Goal: Task Accomplishment & Management: Use online tool/utility

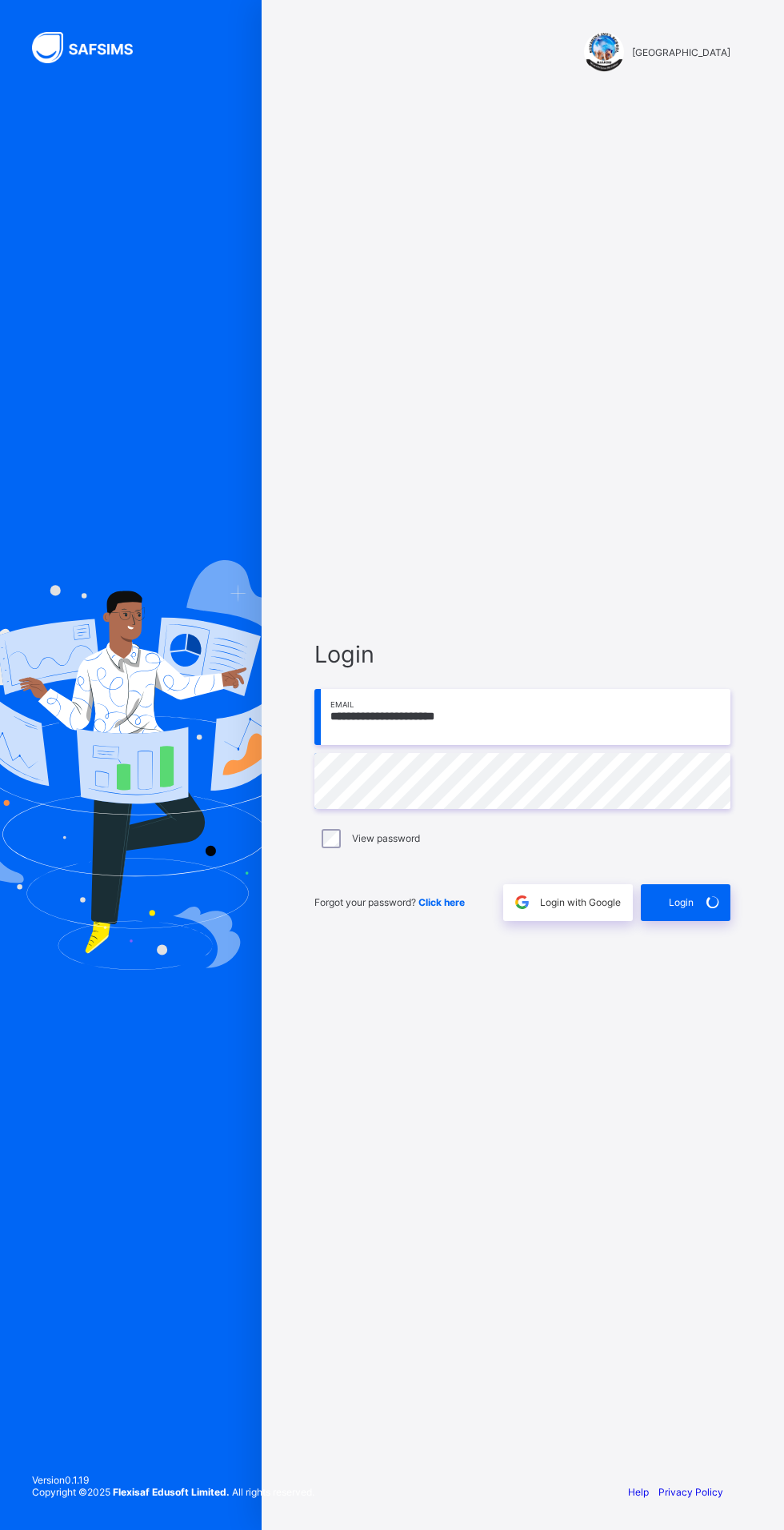
scroll to position [106, 0]
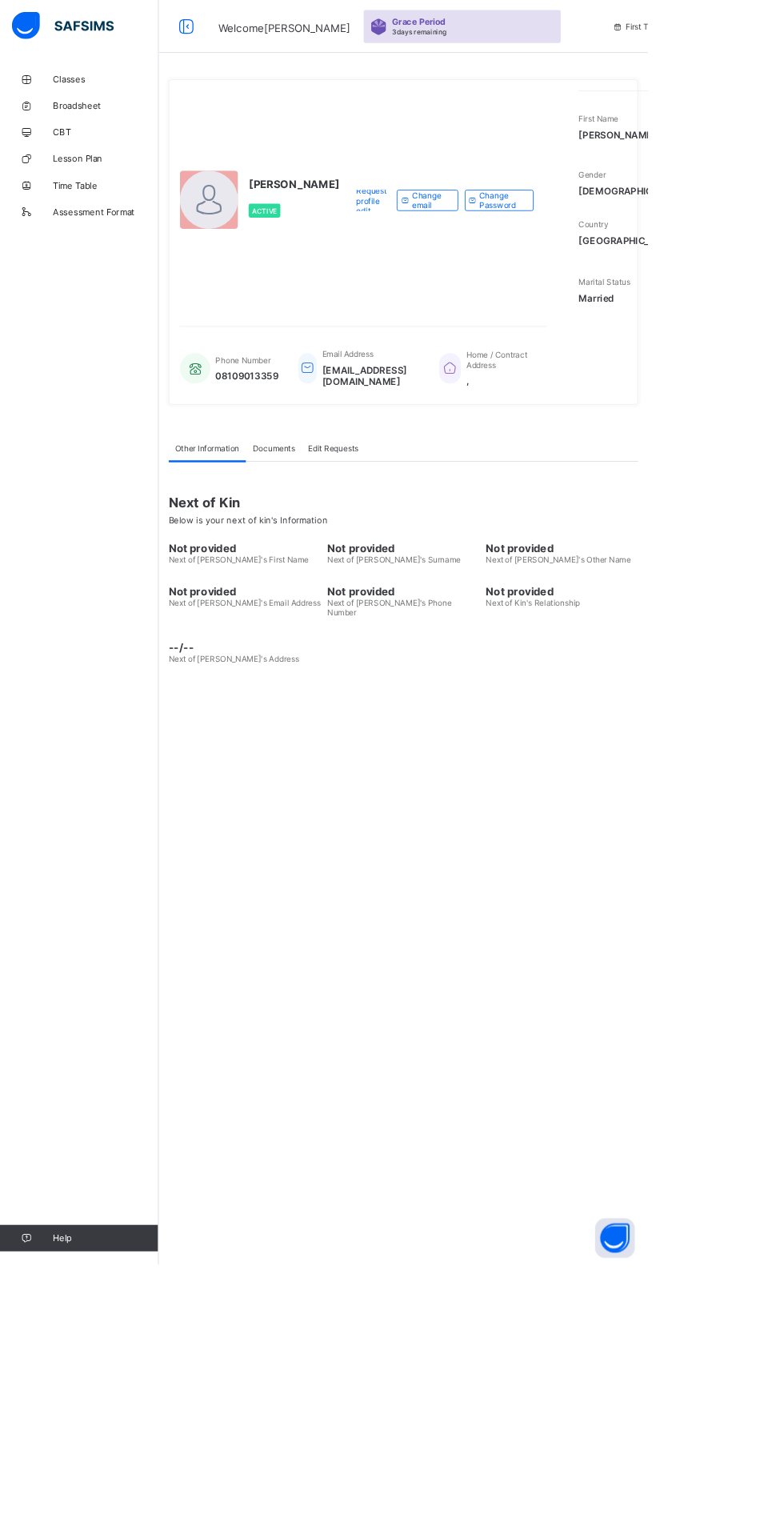
click at [86, 93] on span "Classes" at bounding box center [128, 96] width 128 height 12
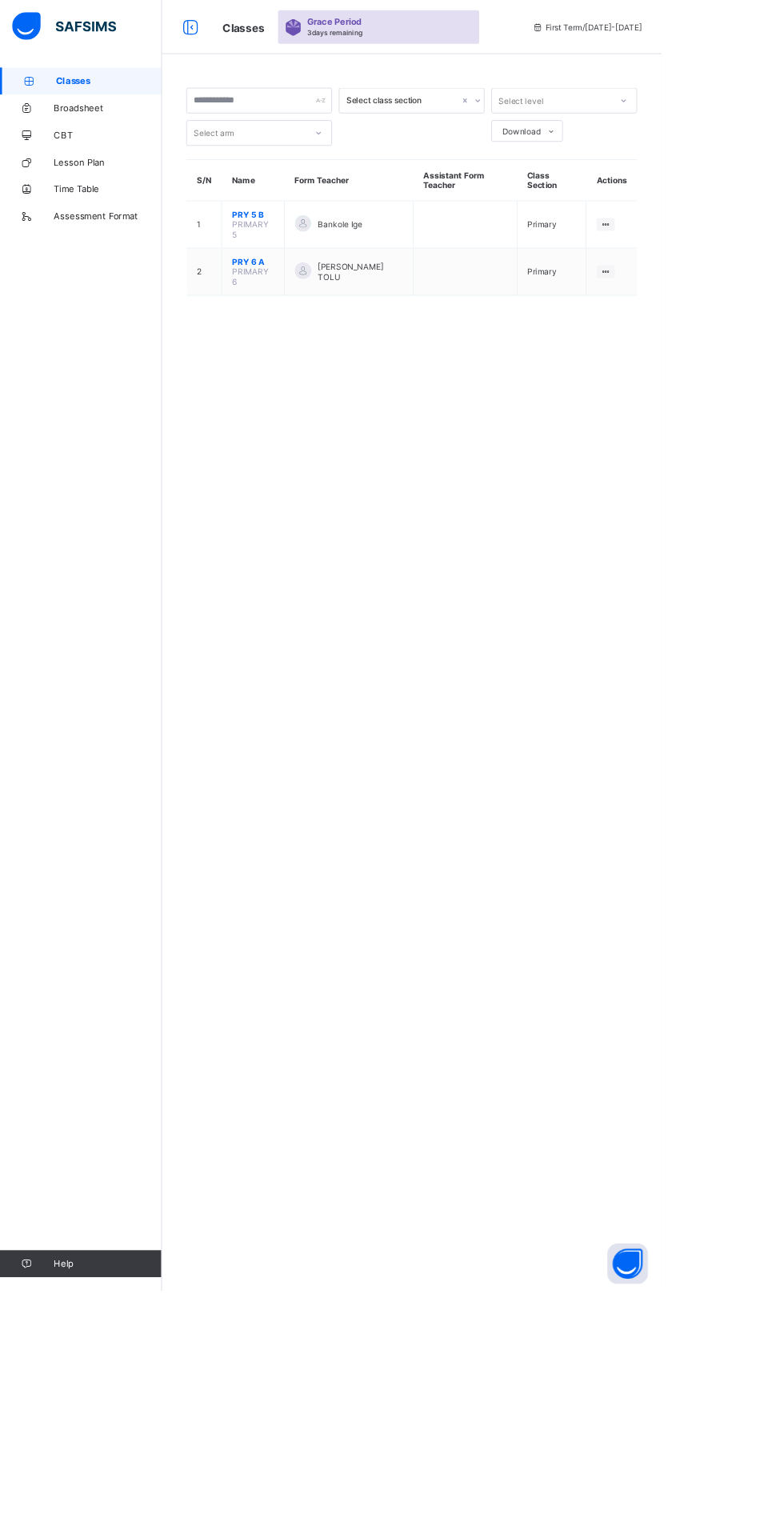
click at [303, 306] on span "PRY 6 A" at bounding box center [300, 310] width 50 height 12
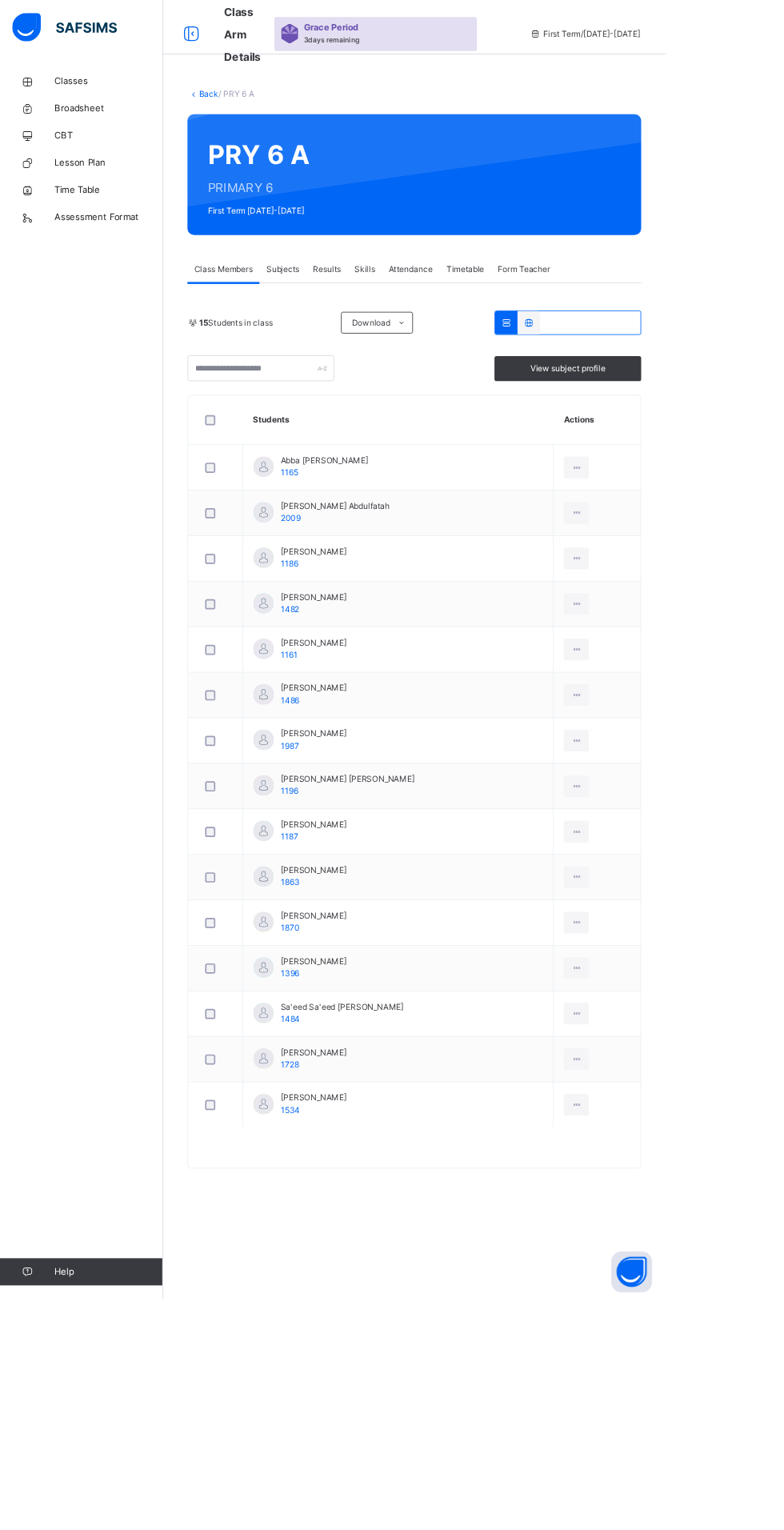
click at [352, 315] on span "Subjects" at bounding box center [333, 317] width 39 height 14
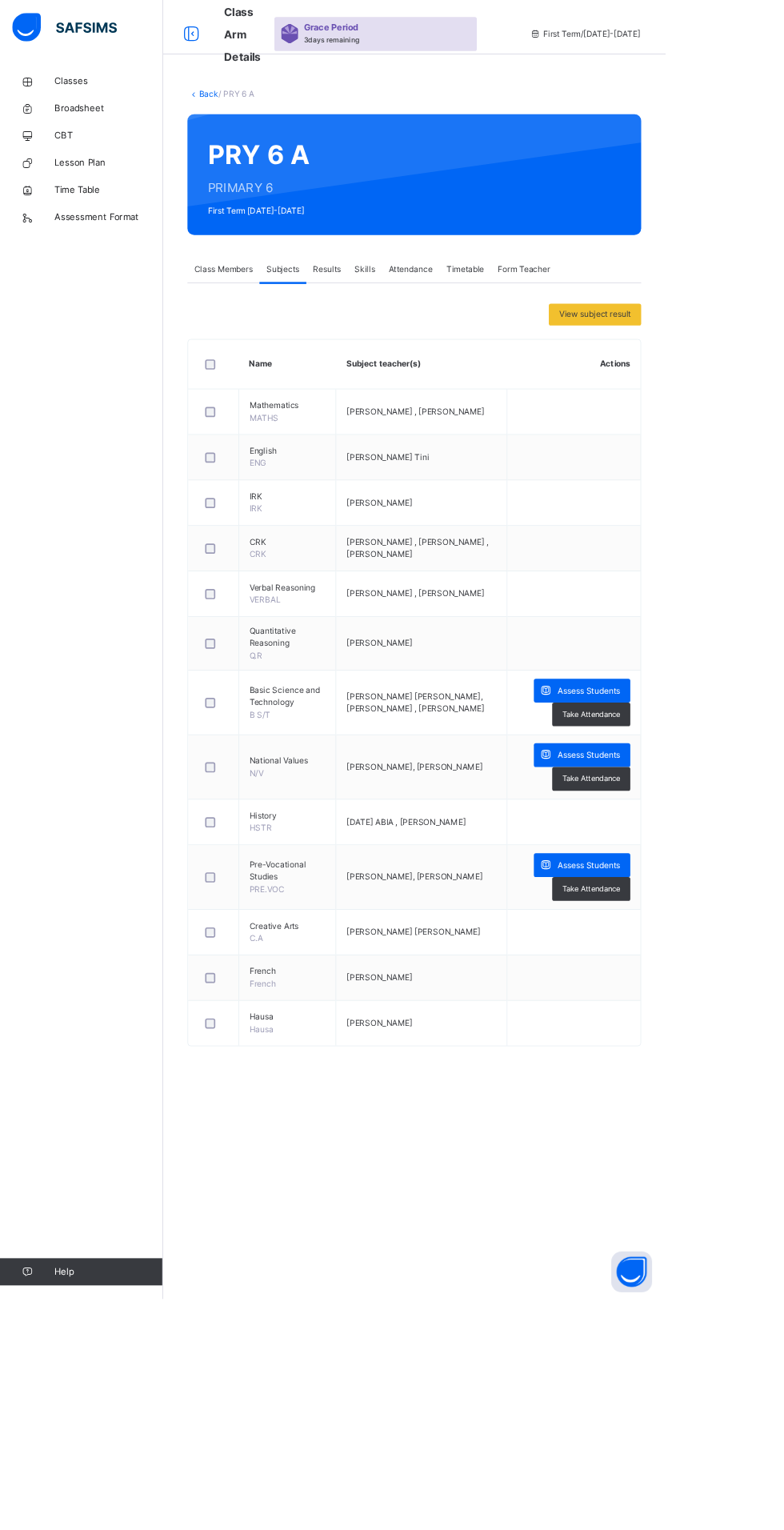
click at [690, 1015] on span "Assess Students" at bounding box center [694, 1020] width 74 height 14
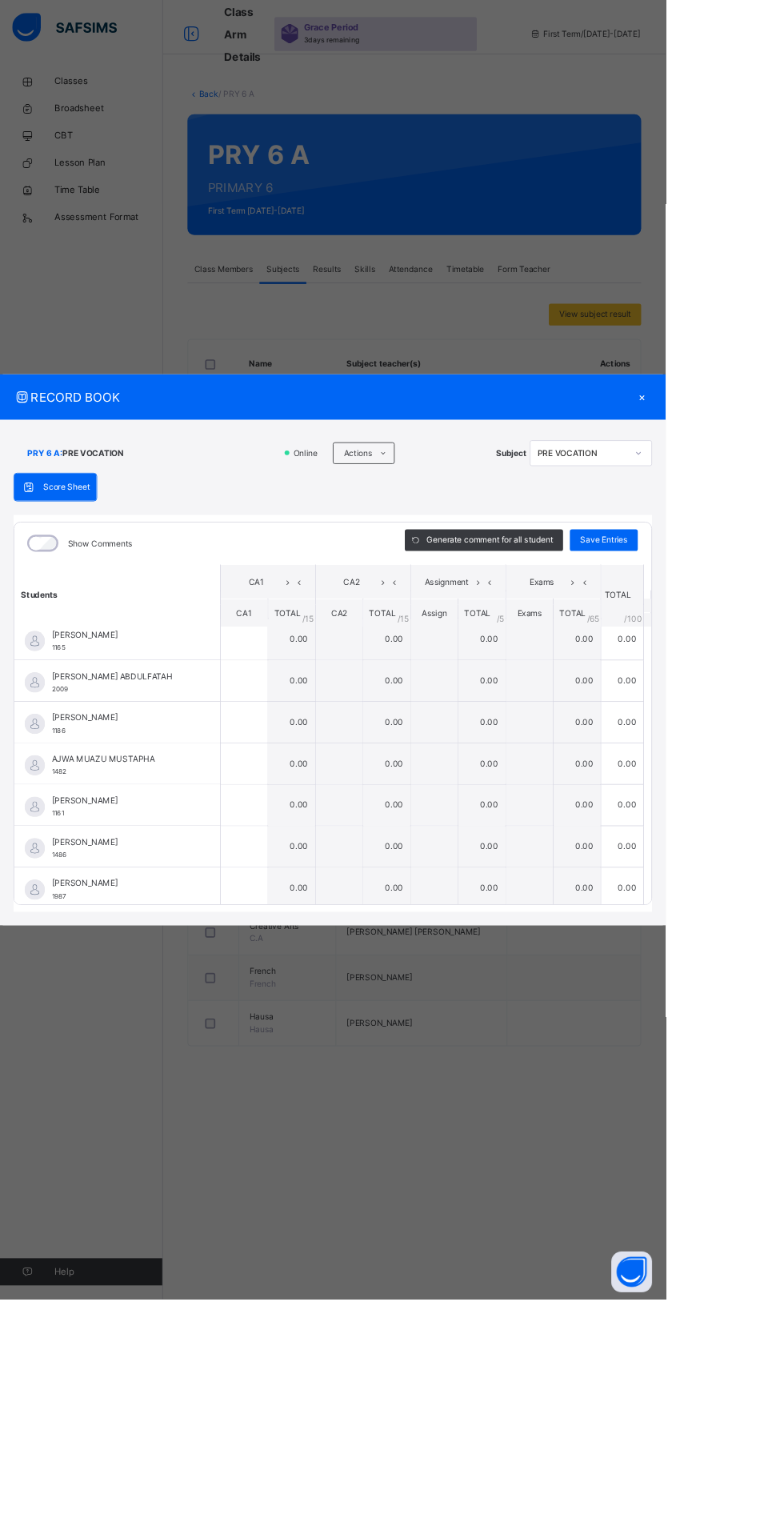
scroll to position [20, 0]
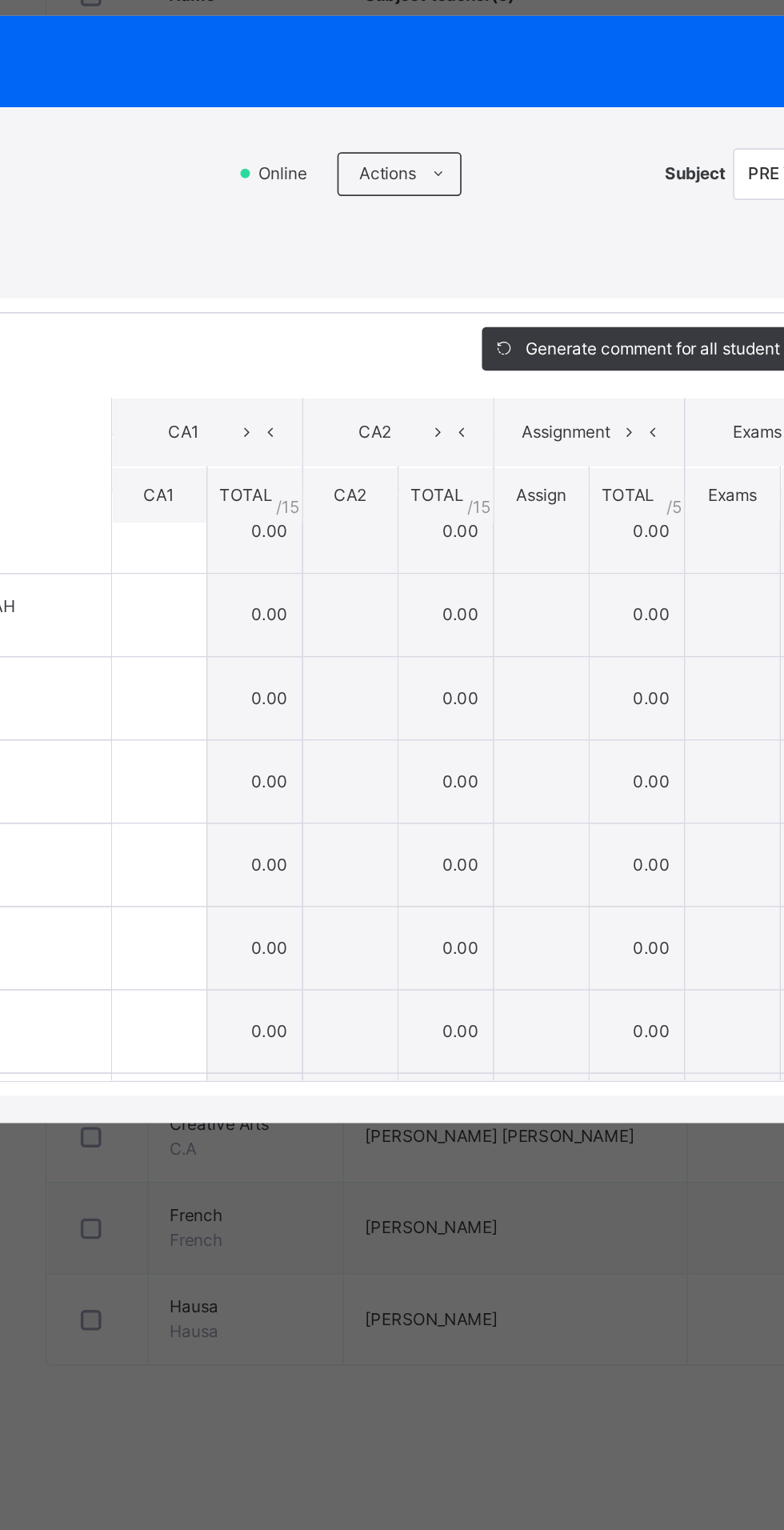
click at [259, 1110] on div "[PERSON_NAME] [PERSON_NAME] 1196" at bounding box center [137, 1086] width 242 height 48
